Goal: Find specific page/section: Find specific page/section

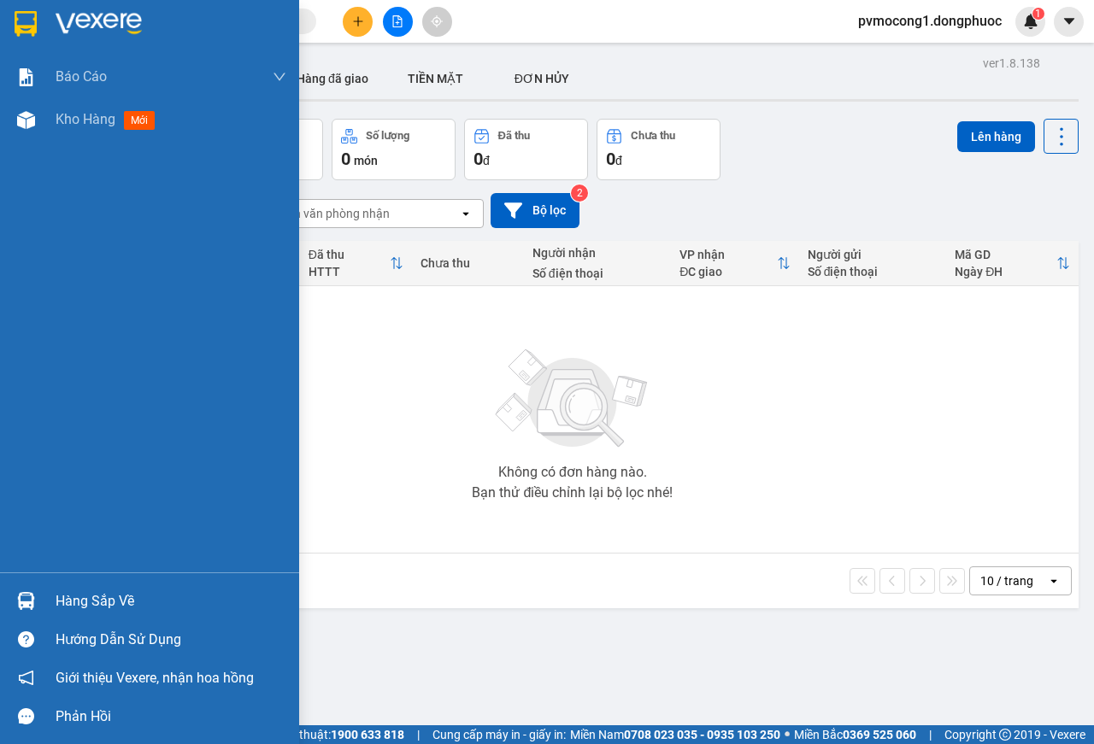
click at [67, 600] on div "Hàng sắp về" at bounding box center [171, 602] width 231 height 26
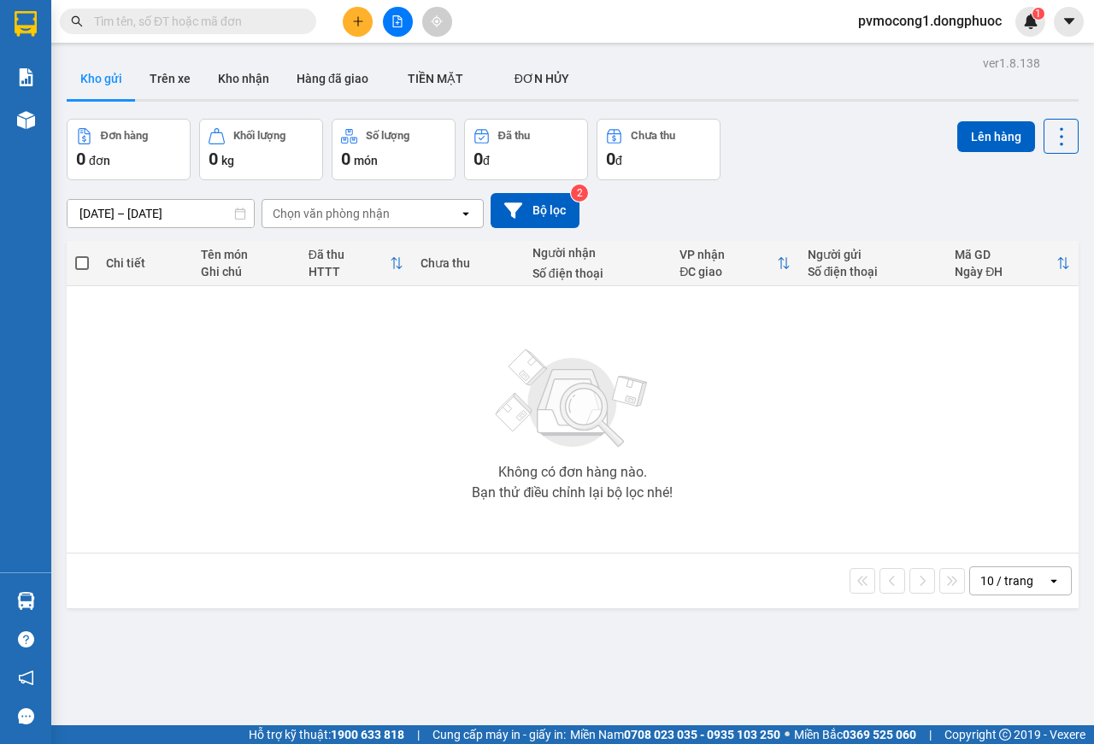
click at [173, 408] on section "Kết quả tìm kiếm ( 0 ) Bộ lọc No Data pvmocong1.dongphuoc 1 Báo cáo Mẫu 1: Báo …" at bounding box center [547, 372] width 1094 height 744
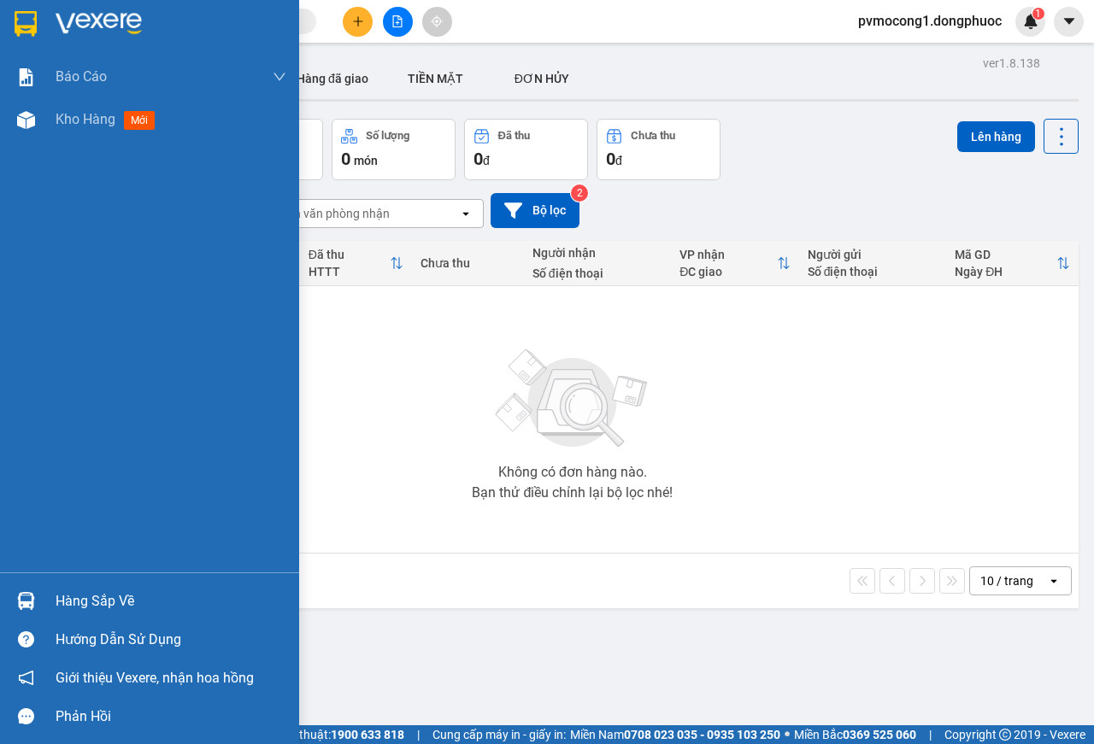
click at [21, 21] on img at bounding box center [26, 24] width 22 height 26
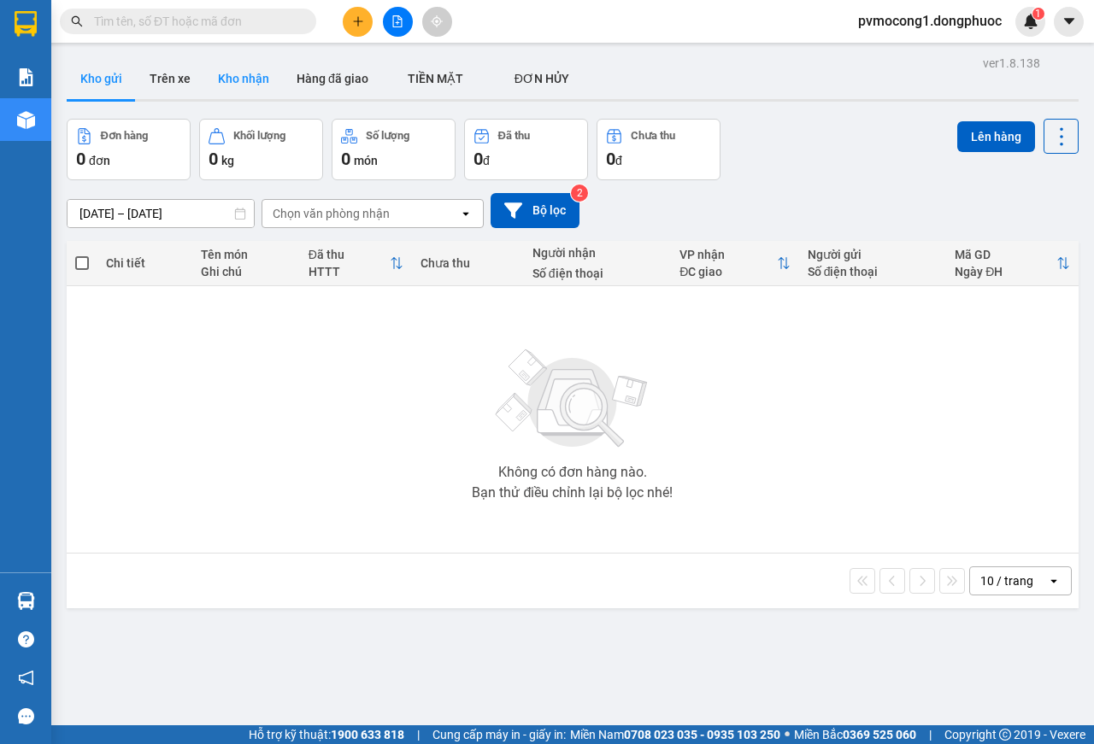
click at [234, 72] on button "Kho nhận" at bounding box center [243, 78] width 79 height 41
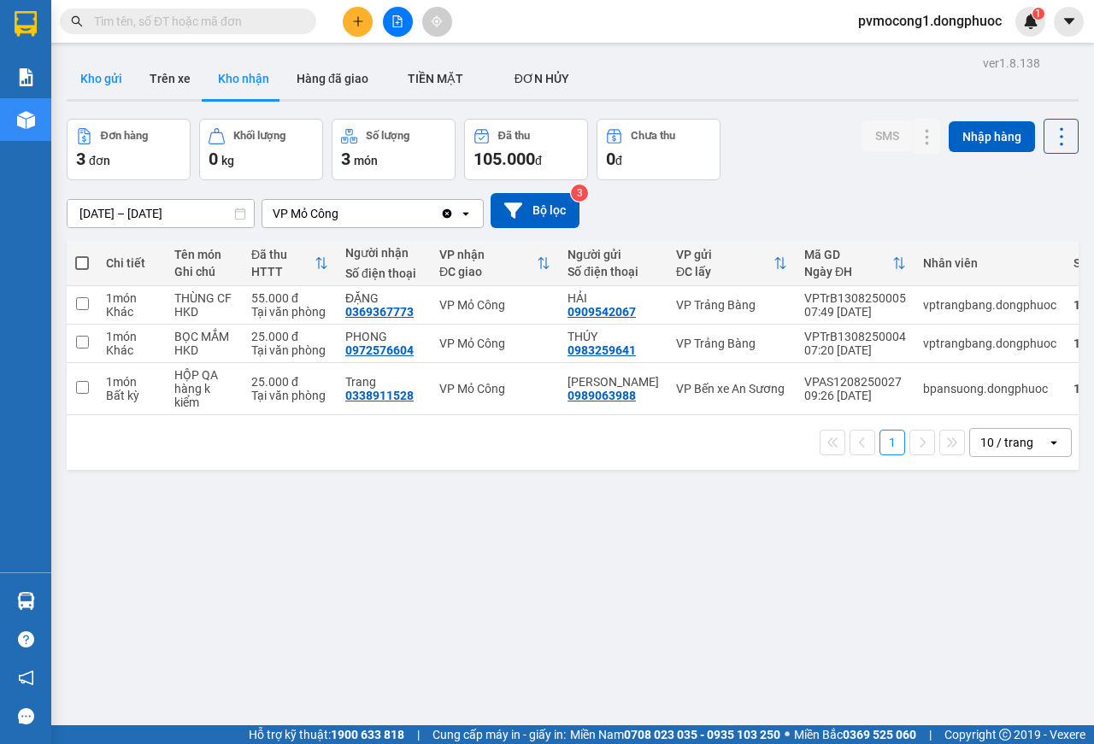
click at [96, 63] on button "Kho gửi" at bounding box center [101, 78] width 69 height 41
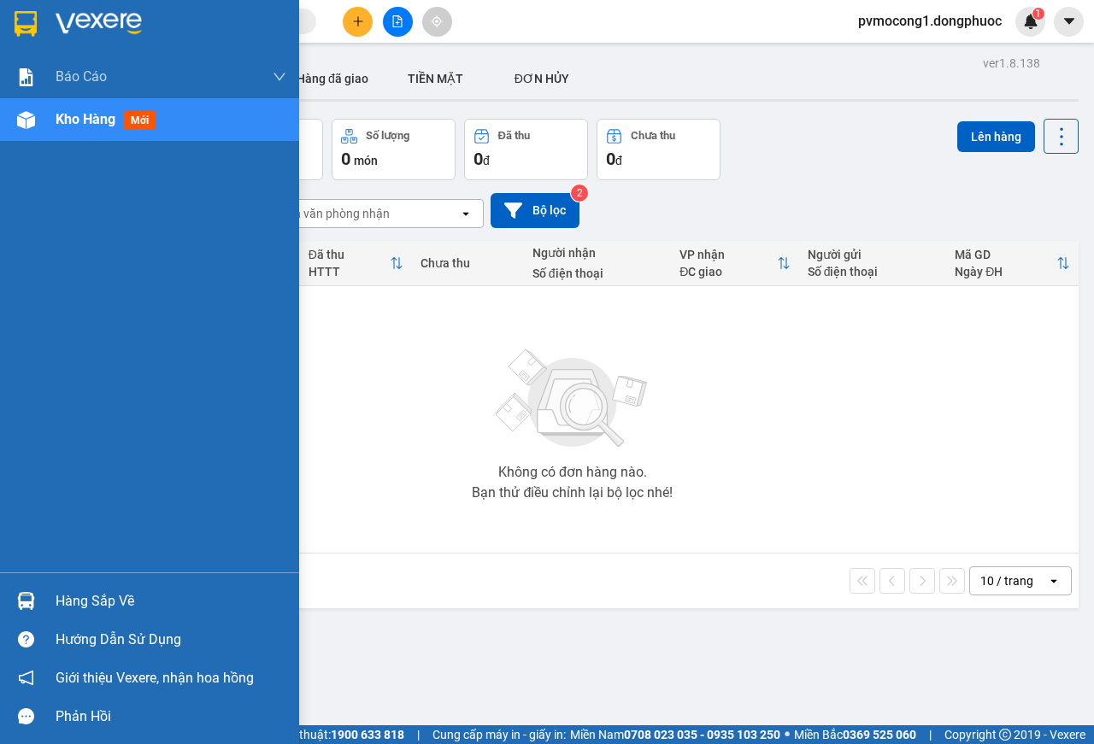
click at [79, 599] on div "Hàng sắp về" at bounding box center [171, 602] width 231 height 26
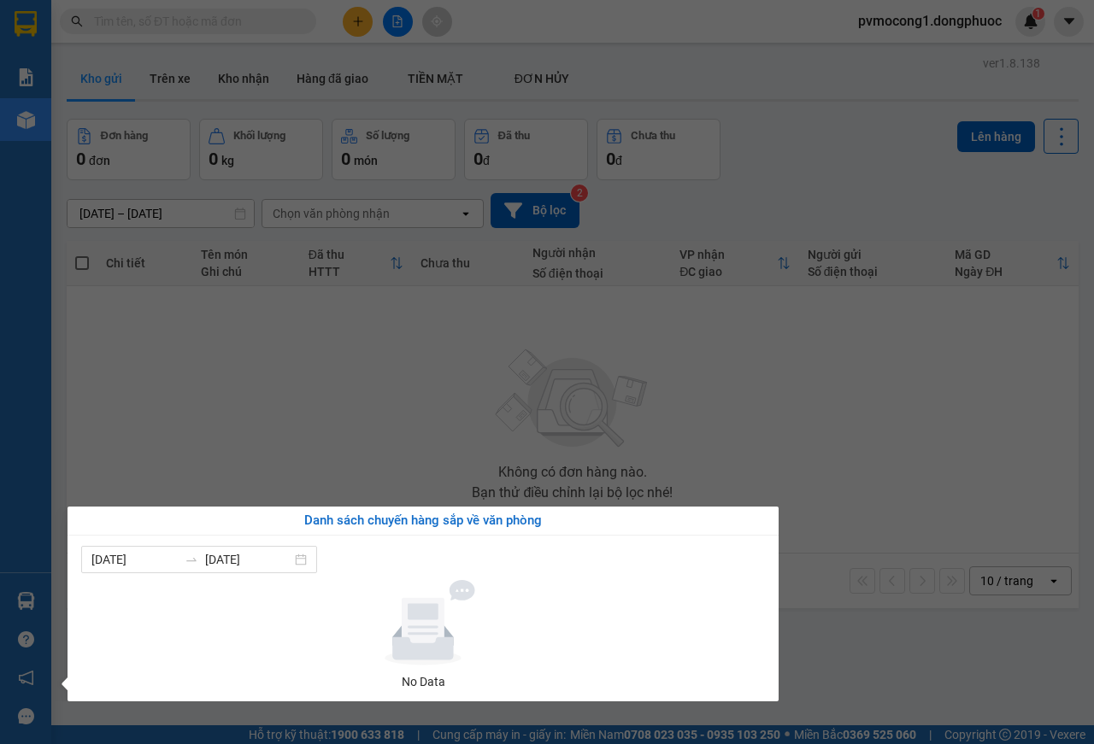
click at [199, 425] on section "Kết quả tìm kiếm ( 0 ) Bộ lọc No Data pvmocong1.dongphuoc 1 Báo cáo Mẫu 1: Báo …" at bounding box center [547, 372] width 1094 height 744
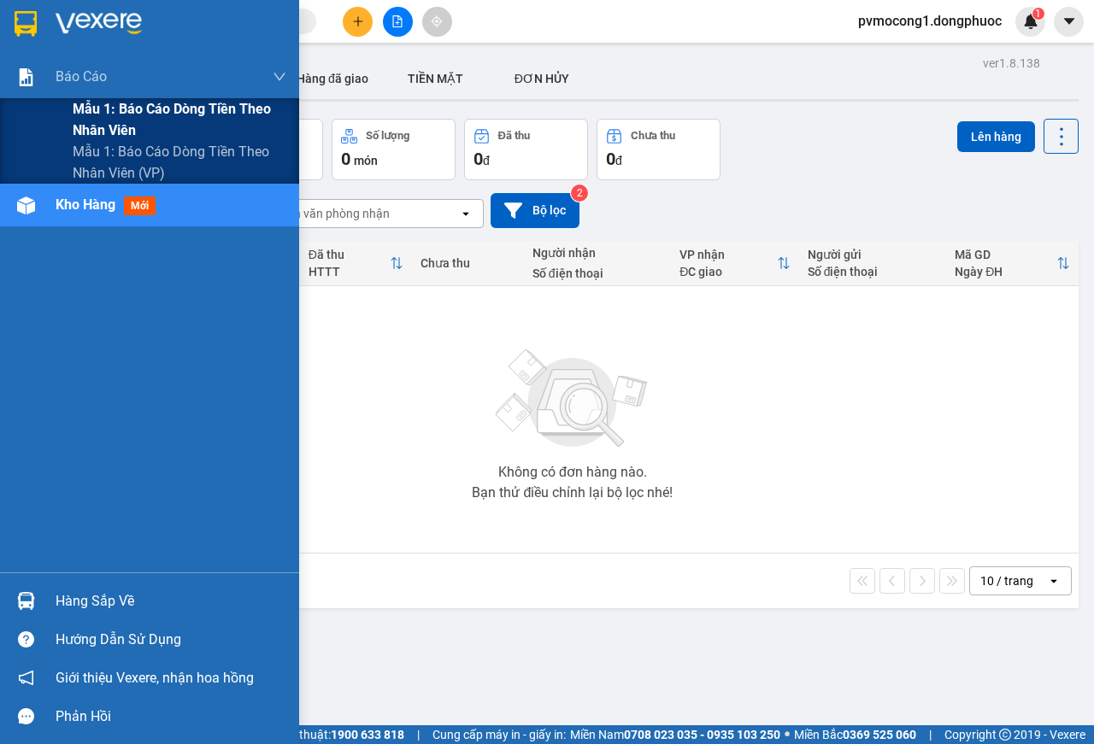
click at [164, 106] on span "Mẫu 1: Báo cáo dòng tiền theo nhân viên" at bounding box center [180, 119] width 214 height 43
